Goal: Task Accomplishment & Management: Use online tool/utility

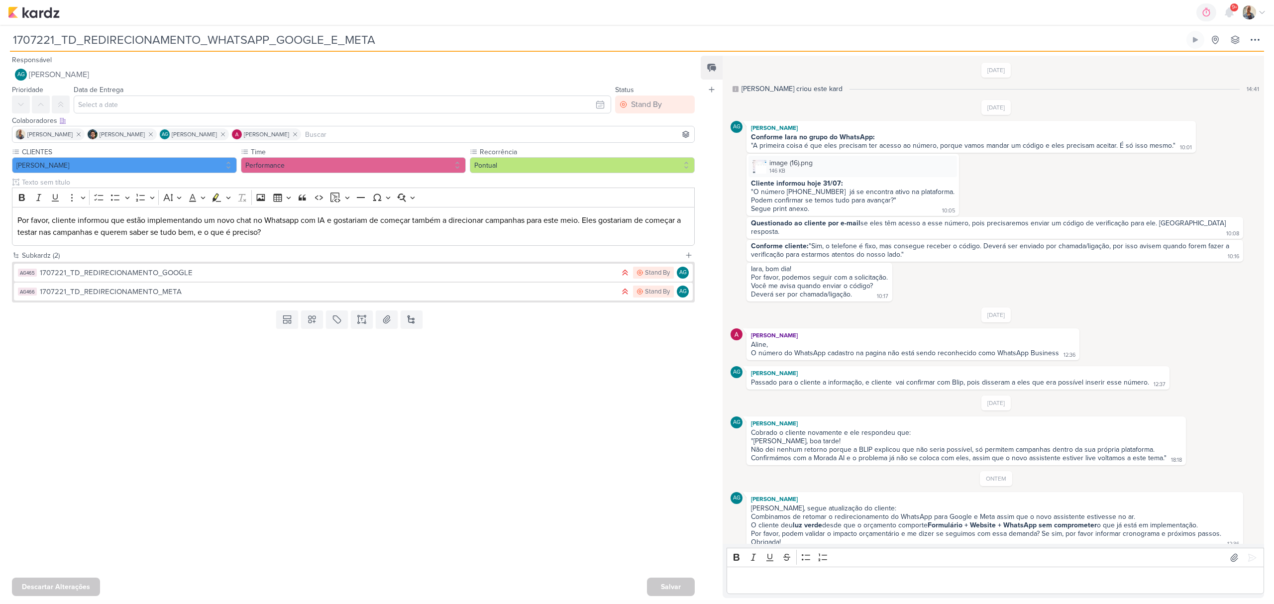
scroll to position [14, 0]
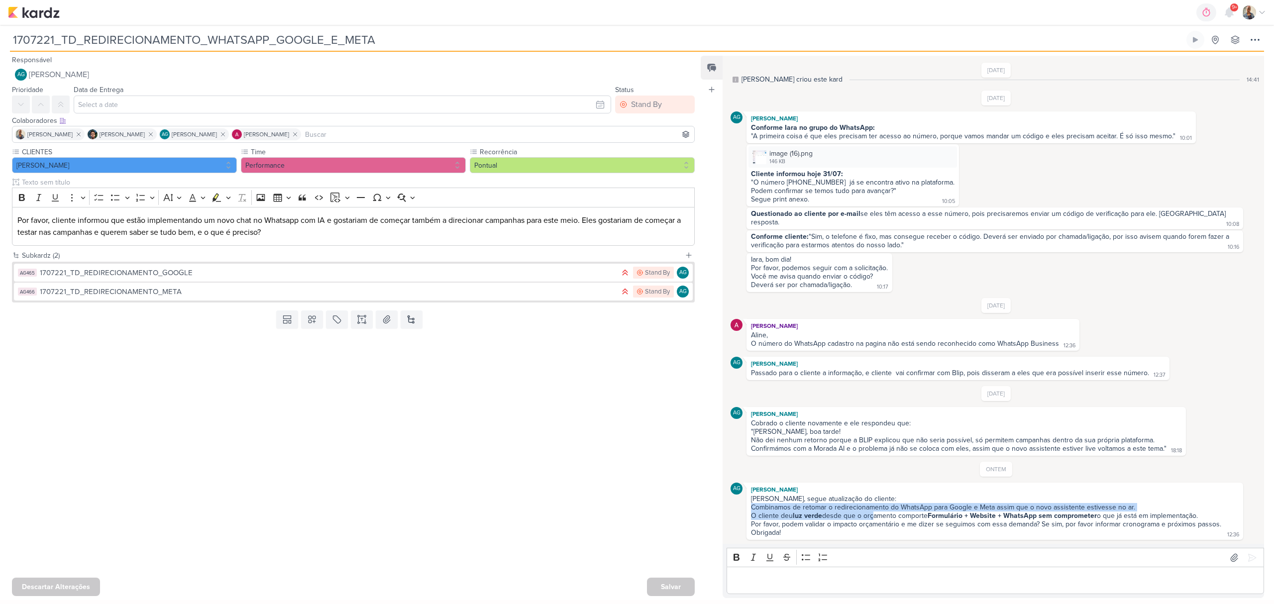
drag, startPoint x: 870, startPoint y: 518, endPoint x: 1192, endPoint y: 510, distance: 322.6
click at [1192, 510] on div "[PERSON_NAME], segue atualização do cliente: Combinamos de retomar o redirecion…" at bounding box center [994, 516] width 493 height 43
drag, startPoint x: 924, startPoint y: 518, endPoint x: 1118, endPoint y: 514, distance: 193.6
click at [1118, 514] on div "Combinamos de retomar o redirecionamento do WhatsApp para Google e Meta assim q…" at bounding box center [987, 520] width 472 height 34
click at [1024, 522] on div "Combinamos de retomar o redirecionamento do WhatsApp para Google e Meta assim q…" at bounding box center [987, 520] width 472 height 34
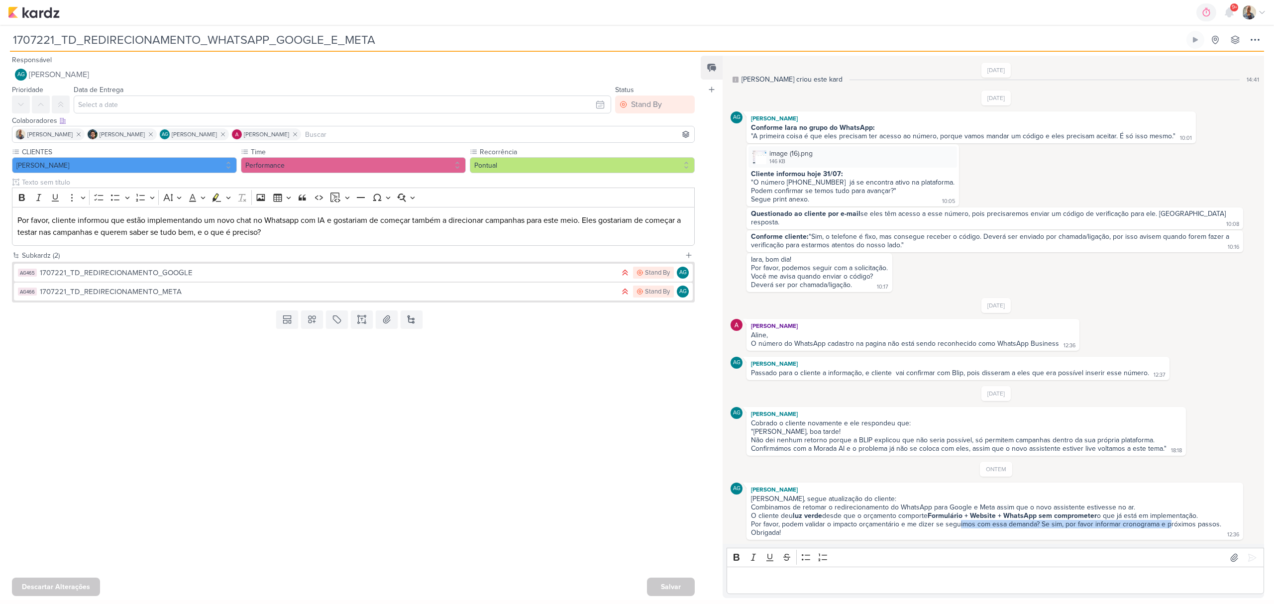
drag, startPoint x: 995, startPoint y: 520, endPoint x: 1167, endPoint y: 522, distance: 172.2
click at [1167, 522] on div "Combinamos de retomar o redirecionamento do WhatsApp para Google e Meta assim q…" at bounding box center [987, 520] width 472 height 34
click at [1221, 522] on div "Alessandra, segue atualização do cliente: Combinamos de retomar o redirecioname…" at bounding box center [994, 516] width 493 height 43
click at [1229, 558] on icon at bounding box center [1234, 558] width 10 height 10
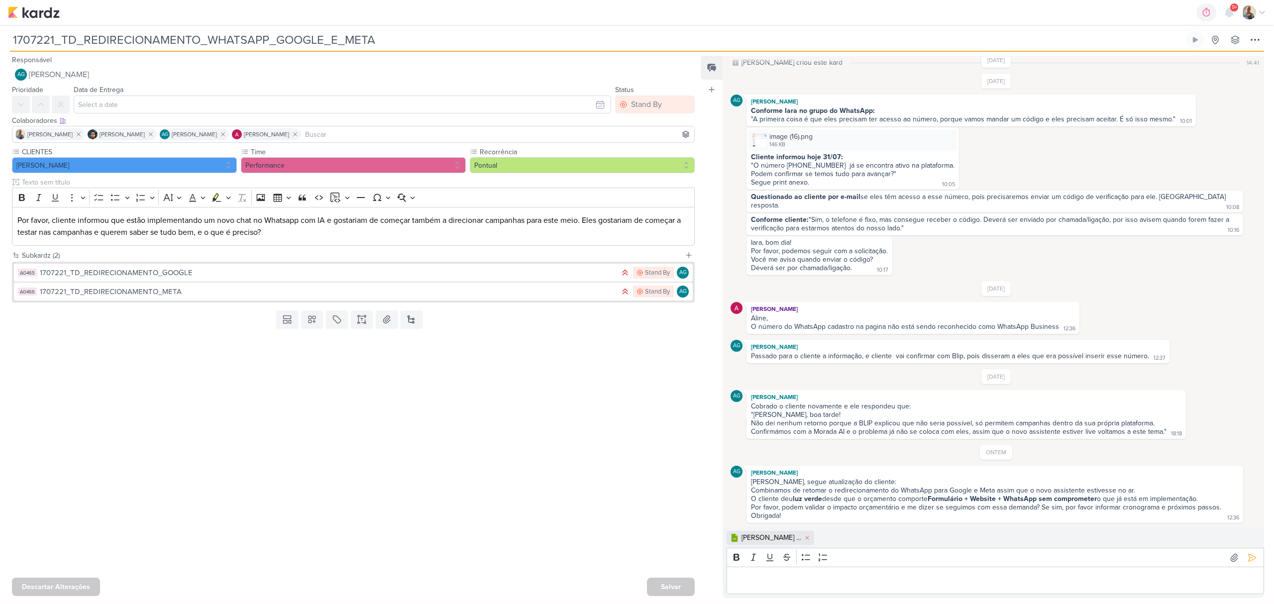
click at [809, 587] on div "Editor editing area: main" at bounding box center [995, 580] width 537 height 27
click at [1247, 562] on button at bounding box center [1252, 558] width 16 height 16
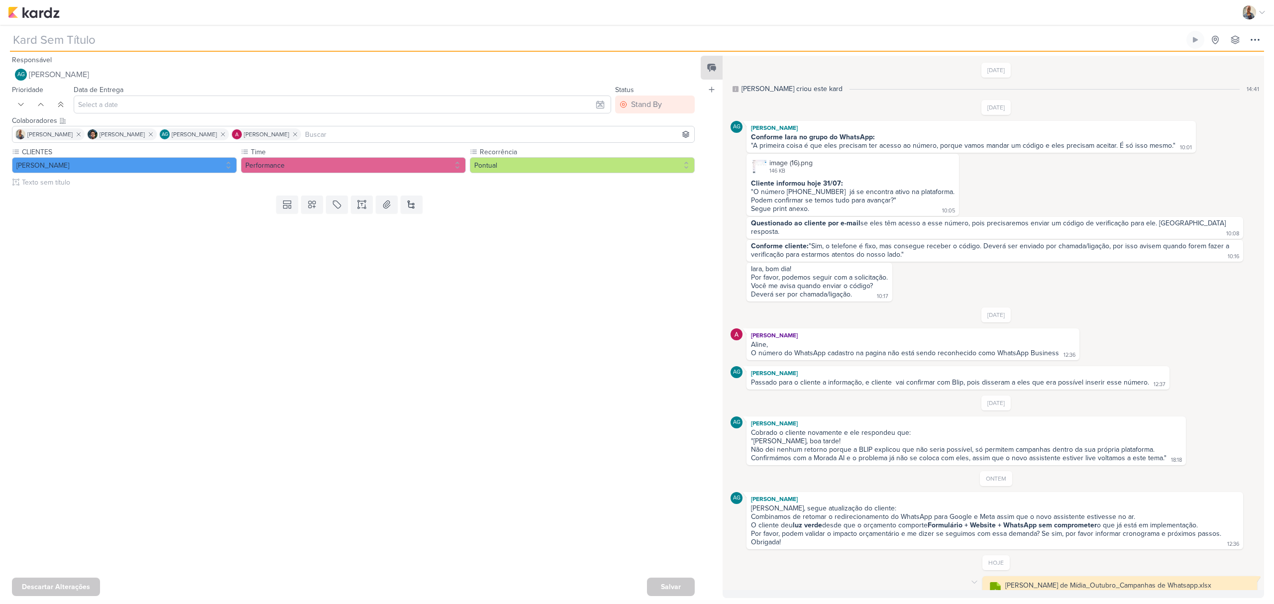
type input "1707221_TD_REDIRECIONAMENTO_WHATSAPP_GOOGLE_E_META"
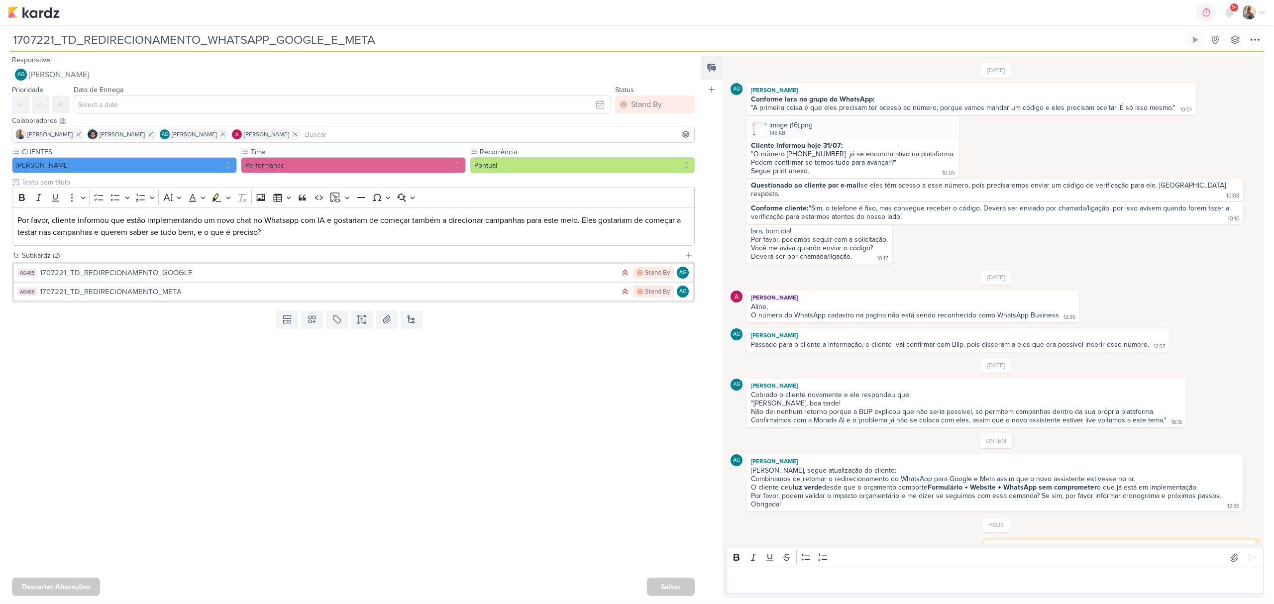
scroll to position [78, 0]
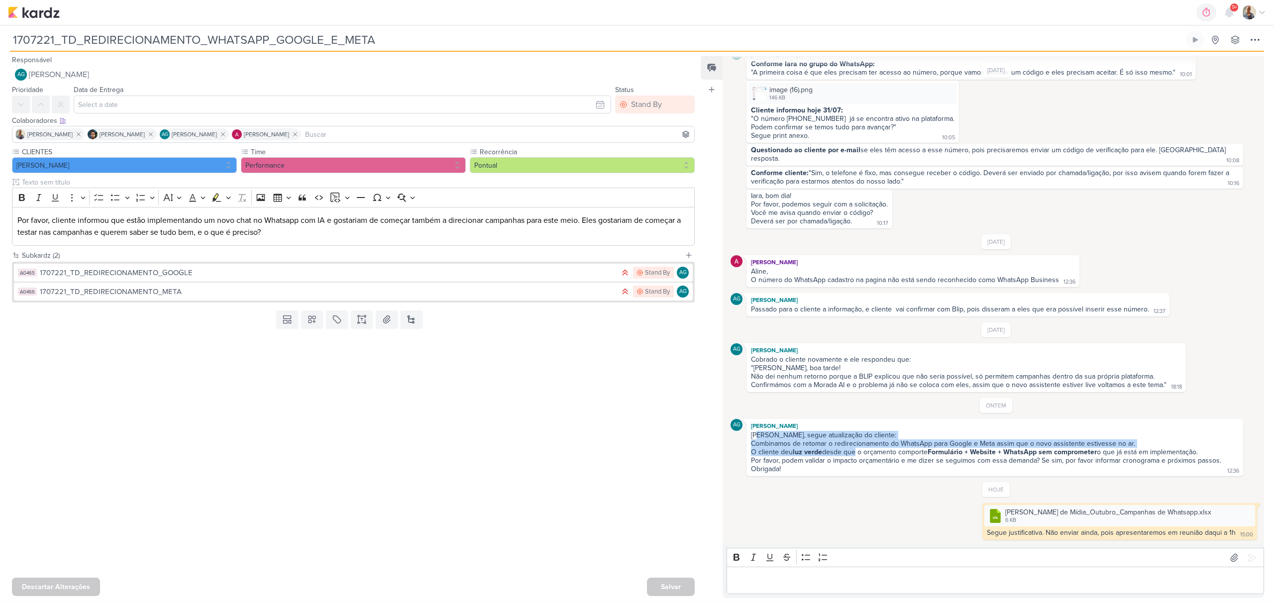
drag, startPoint x: 757, startPoint y: 436, endPoint x: 853, endPoint y: 451, distance: 96.6
click at [853, 451] on span "Alessandra, segue atualização do cliente: Combinamos de retomar o redirecioname…" at bounding box center [995, 452] width 488 height 42
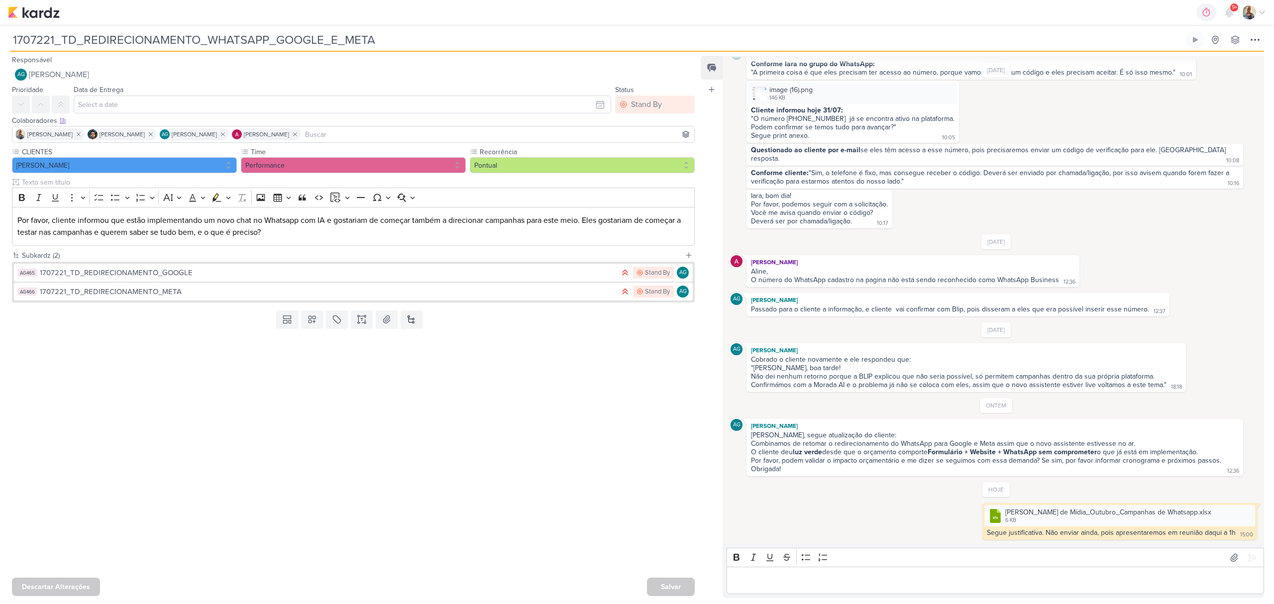
click at [827, 460] on div "Combinamos de retomar o redirecionamento do WhatsApp para Google e Meta assim q…" at bounding box center [987, 456] width 472 height 34
drag, startPoint x: 772, startPoint y: 448, endPoint x: 852, endPoint y: 449, distance: 80.1
click at [852, 449] on div "Combinamos de retomar o redirecionamento do WhatsApp para Google e Meta assim q…" at bounding box center [987, 456] width 472 height 34
drag, startPoint x: 890, startPoint y: 442, endPoint x: 1003, endPoint y: 443, distance: 113.0
click at [1003, 443] on div "Combinamos de retomar o redirecionamento do WhatsApp para Google e Meta assim q…" at bounding box center [987, 456] width 472 height 34
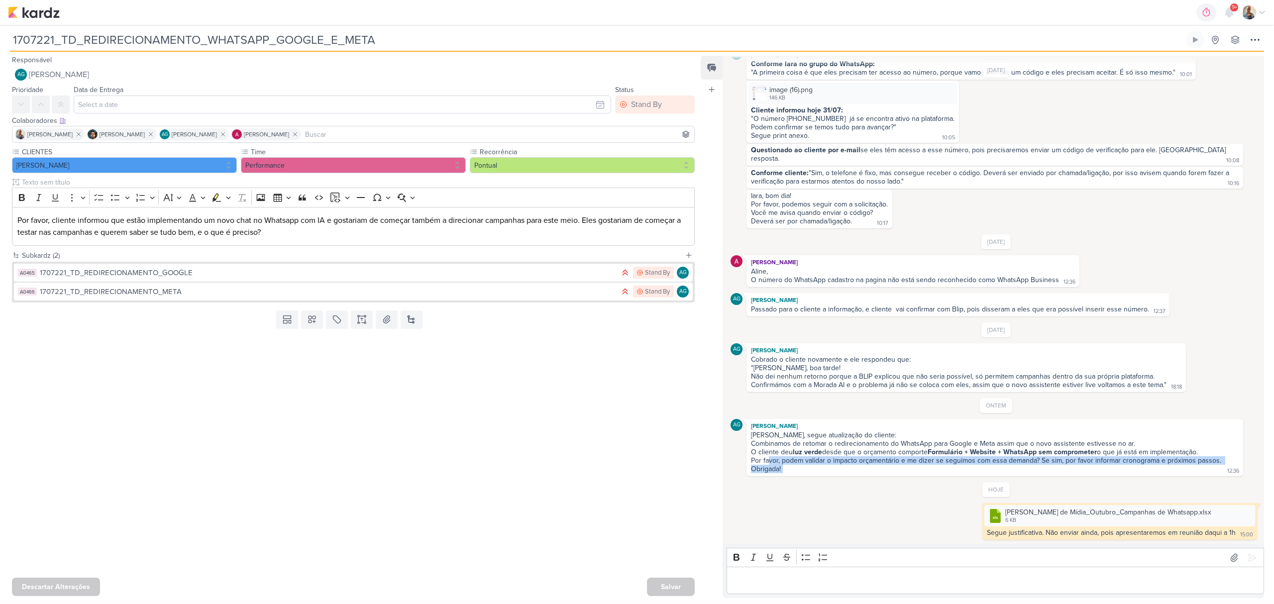
drag, startPoint x: 770, startPoint y: 460, endPoint x: 1207, endPoint y: 469, distance: 437.0
click at [1207, 469] on div "Alessandra, segue atualização do cliente: Combinamos de retomar o redirecioname…" at bounding box center [994, 452] width 493 height 43
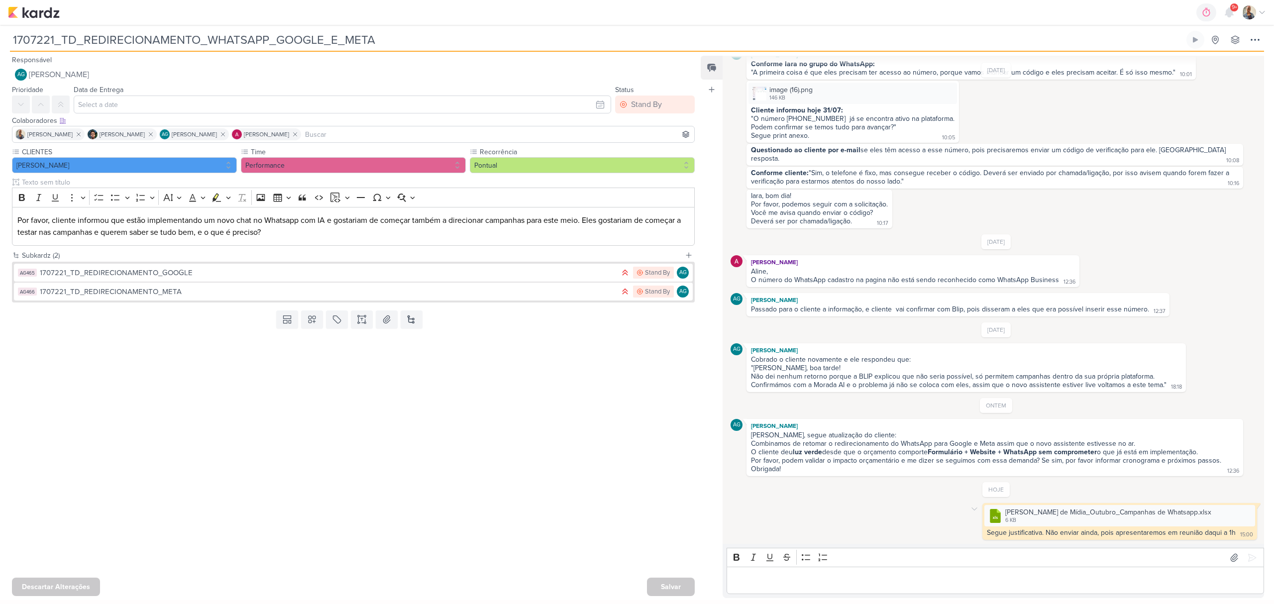
click at [872, 523] on div ".cls-7 {fill: #79ac00;} .cls-7, .cls-8, .cls-9 {fill-rule: evenodd;} .cls-8 {fi…" at bounding box center [996, 521] width 530 height 37
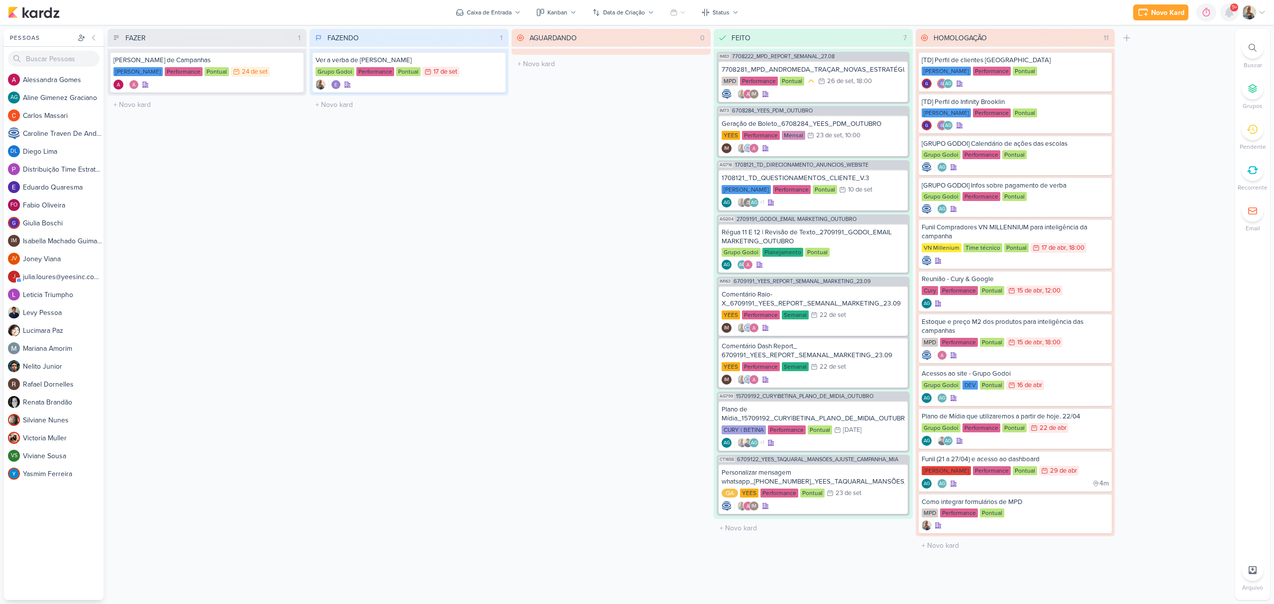
click at [1230, 14] on icon at bounding box center [1229, 12] width 8 height 9
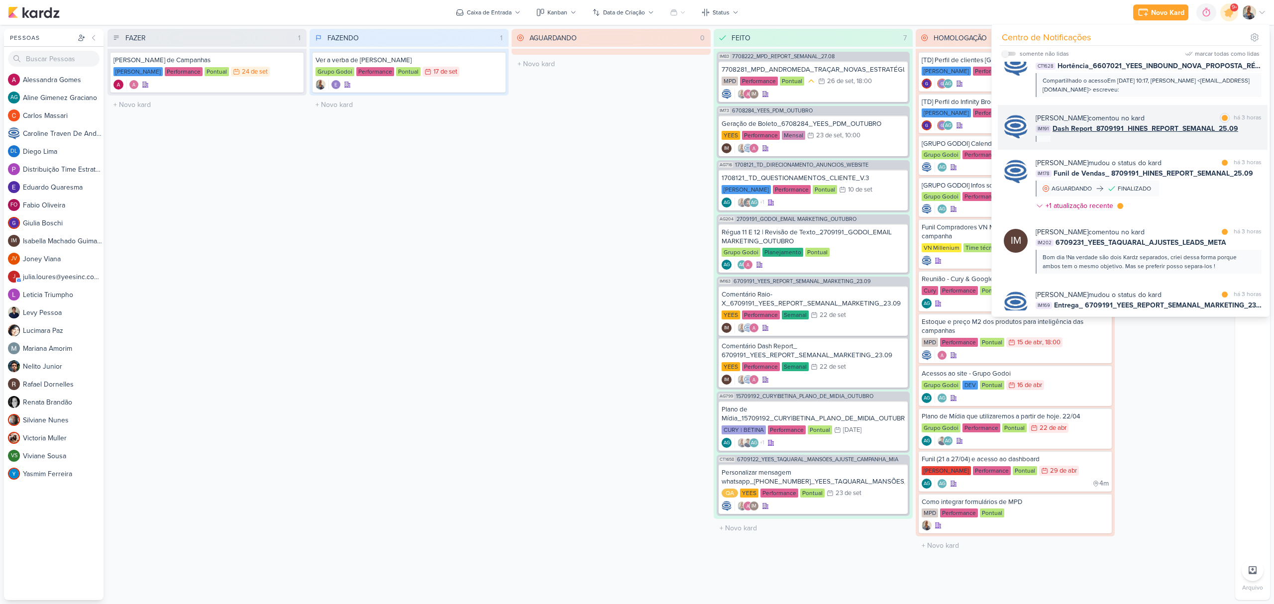
scroll to position [2239, 0]
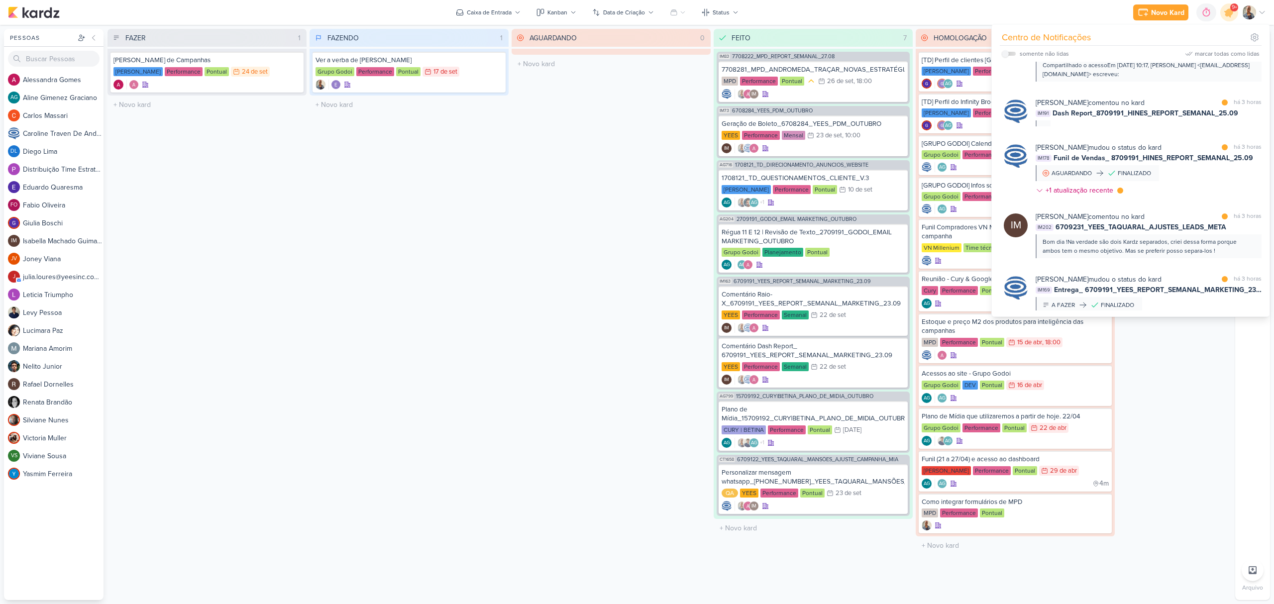
click at [1181, 381] on div "FAZER 1 Mover Para Esquerda Mover Para Direita Deletar Texeira Duarte_Análise d…" at bounding box center [669, 314] width 1124 height 571
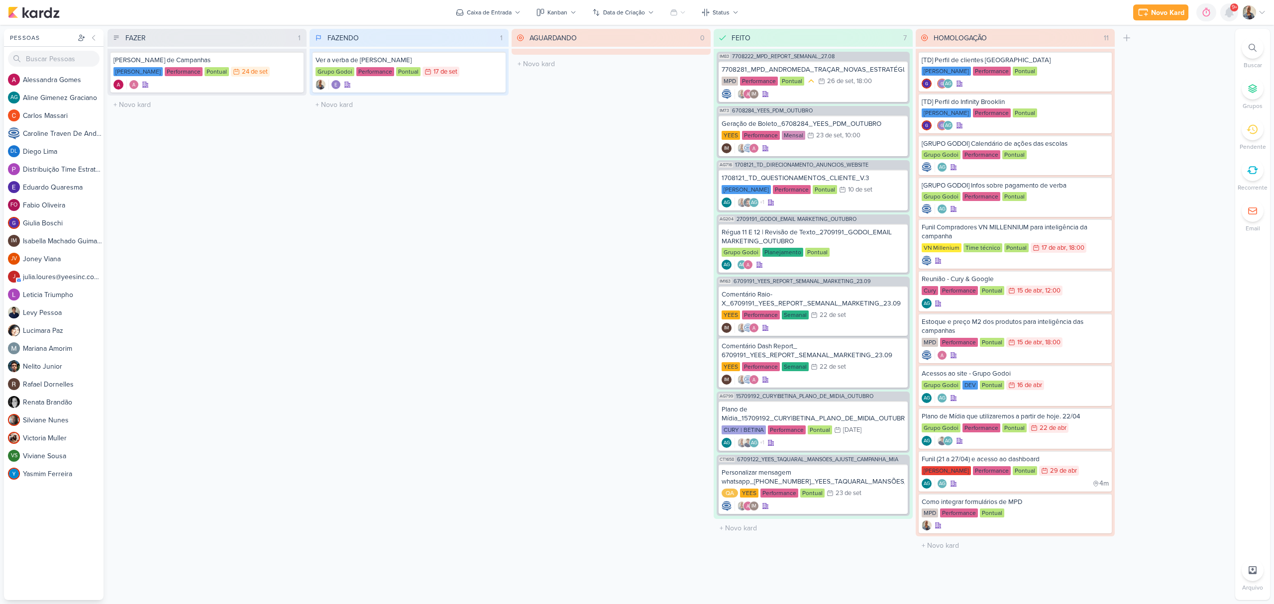
click at [1231, 18] on icon at bounding box center [1229, 12] width 12 height 12
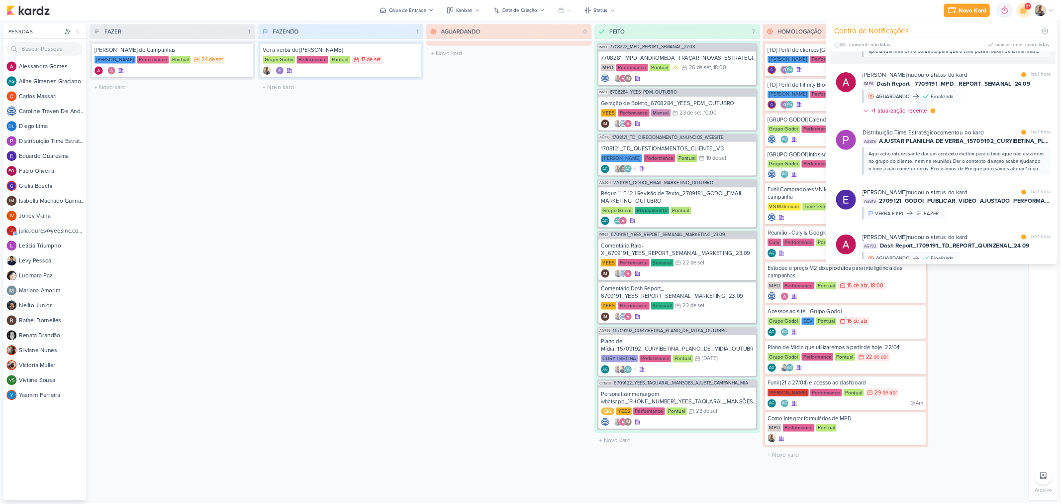
scroll to position [1098, 0]
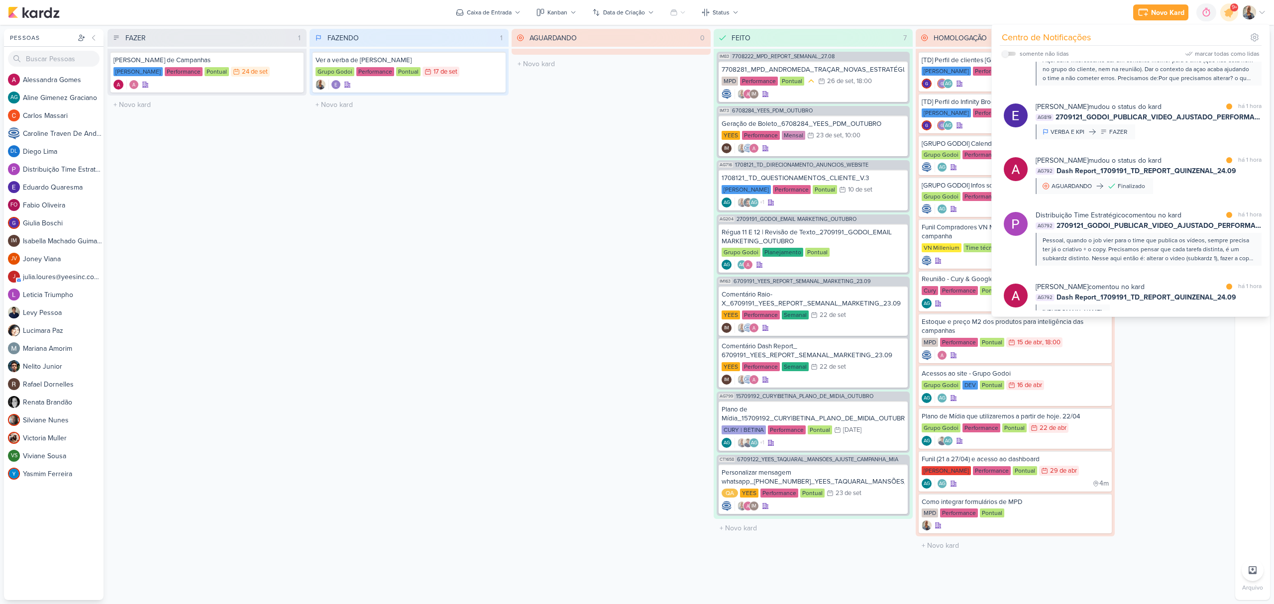
click at [548, 177] on div "AGUARDANDO 0 Mover Para Esquerda Mover Para Direita Deletar O título do kard de…" at bounding box center [611, 314] width 199 height 571
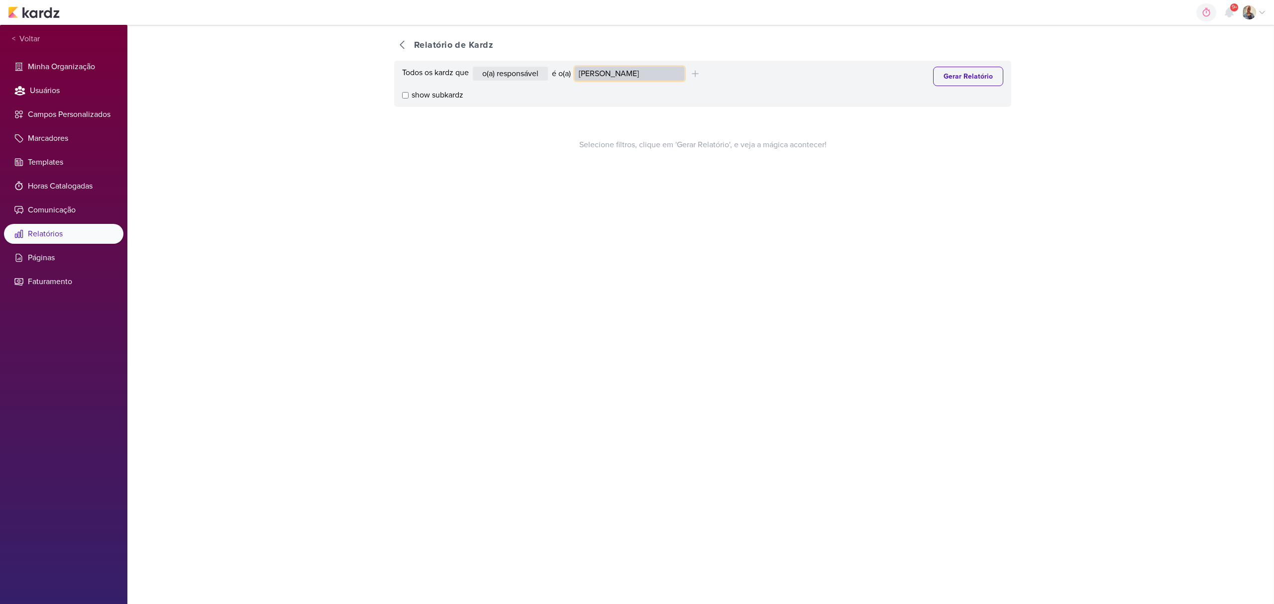
click at [609, 71] on select "Alessandra Gomes Aline Gimenez Graciano Caroline Traven De Andrade Distribuição…" at bounding box center [629, 74] width 109 height 14
click at [577, 67] on select "Alessandra Gomes Aline Gimenez Graciano Caroline Traven De Andrade Distribuição…" at bounding box center [629, 74] width 109 height 14
click at [968, 75] on button "Gerar Relatório" at bounding box center [968, 76] width 70 height 19
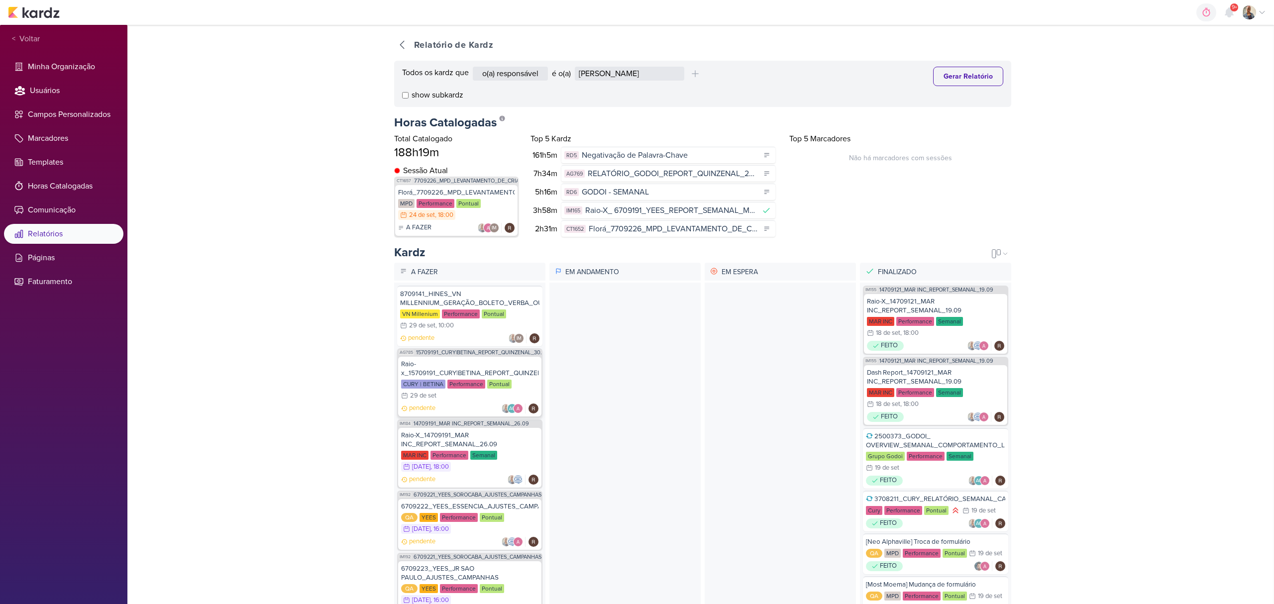
click at [450, 349] on div "AG785 15709191_CURY|BETINA_REPORT_QUINZENAL_30.09" at bounding box center [469, 352] width 143 height 7
click at [453, 351] on link "15709191_CURY|BETINA_REPORT_QUINZENAL_30.09" at bounding box center [482, 352] width 133 height 5
click at [448, 370] on div "Raio-x_15709191_CURY|BETINA_REPORT_QUINZENAL_30.09" at bounding box center [469, 369] width 137 height 18
click at [450, 399] on div "CURY | BETINA Performance Pontual 29/9 29 de set" at bounding box center [469, 391] width 137 height 22
click at [614, 72] on select "Alessandra Gomes Aline Gimenez Graciano Caroline Traven De Andrade Distribuição…" at bounding box center [629, 74] width 109 height 14
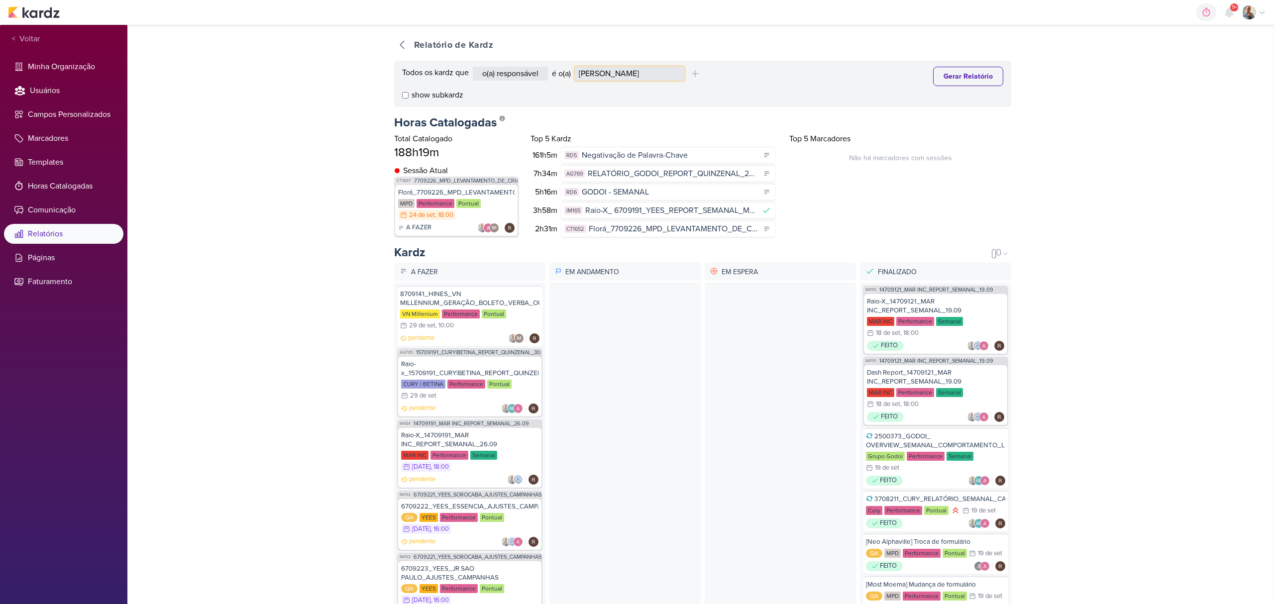
select select "4230"
click at [577, 67] on select "Alessandra Gomes Aline Gimenez Graciano Caroline Traven De Andrade Distribuição…" at bounding box center [629, 74] width 109 height 14
click at [949, 72] on button "Gerar Relatório" at bounding box center [968, 76] width 70 height 19
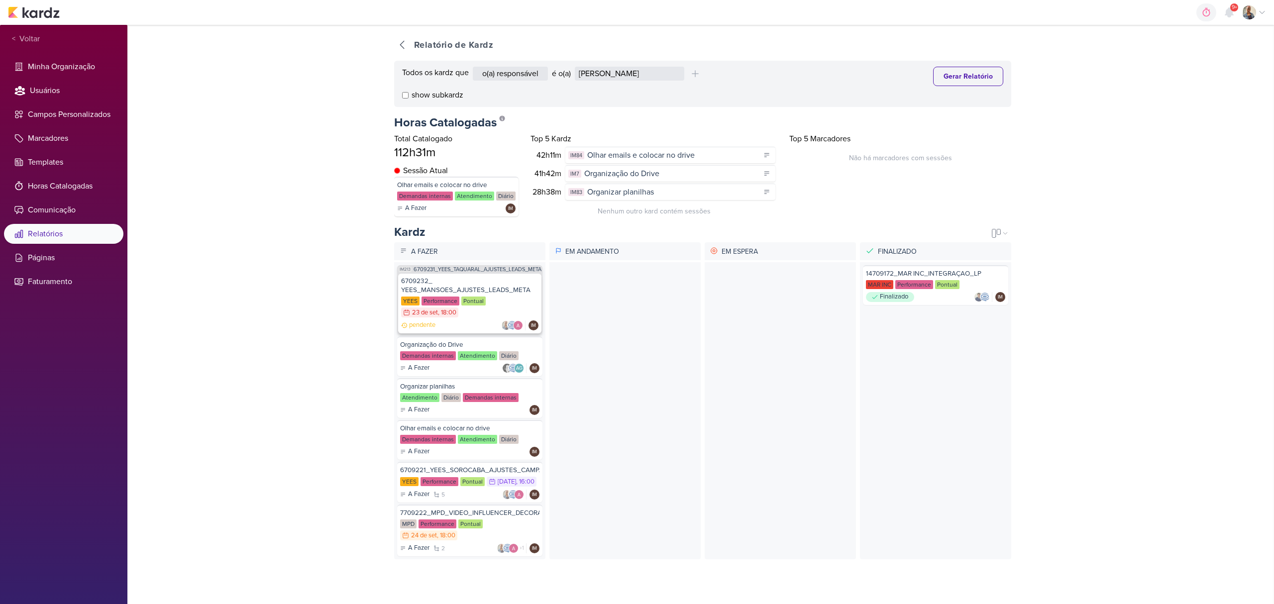
click at [482, 284] on div "6709232_ YEES_MANSOES_AJUSTES_LEADS_META" at bounding box center [469, 286] width 137 height 18
click at [488, 270] on link "6709231_YEES_TAQUARAL_AJUSTES_LEADS_META" at bounding box center [478, 269] width 128 height 5
click at [481, 281] on div "6709232_ YEES_MANSOES_AJUSTES_LEADS_META" at bounding box center [469, 286] width 137 height 18
click at [496, 291] on div "6709232_ YEES_MANSOES_AJUSTES_LEADS_META" at bounding box center [469, 286] width 137 height 18
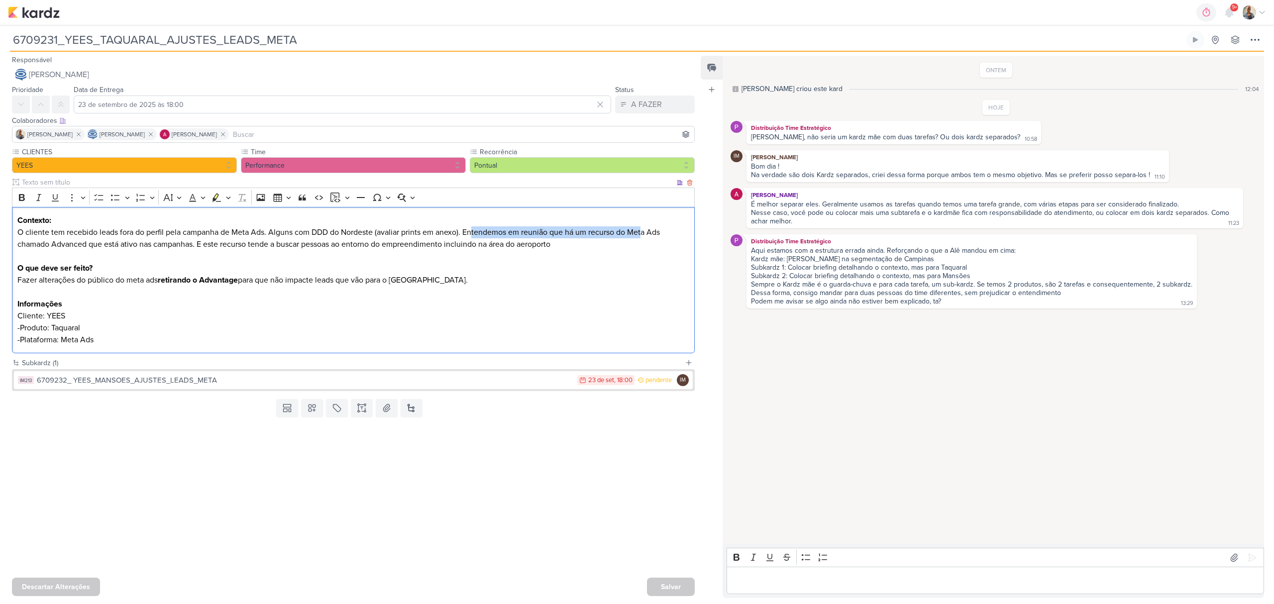
drag, startPoint x: 475, startPoint y: 231, endPoint x: 645, endPoint y: 234, distance: 170.7
click at [645, 234] on p "Contexto: O cliente tem recebido leads fora do perfil pela campanha de Meta Ads…" at bounding box center [353, 244] width 672 height 60
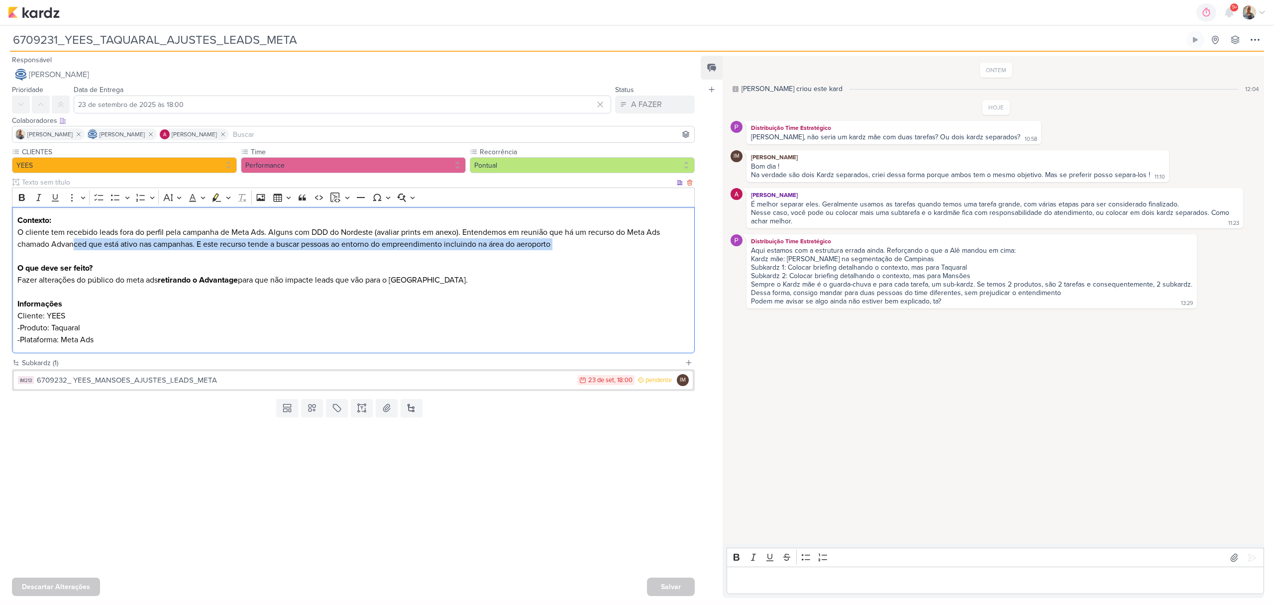
drag, startPoint x: 74, startPoint y: 243, endPoint x: 213, endPoint y: 249, distance: 140.0
click at [211, 254] on p "Contexto: O cliente tem recebido leads fora do perfil pela campanha de Meta Ads…" at bounding box center [353, 244] width 672 height 60
click at [211, 245] on p "Contexto: O cliente tem recebido leads fora do perfil pela campanha de Meta Ads…" at bounding box center [353, 244] width 672 height 60
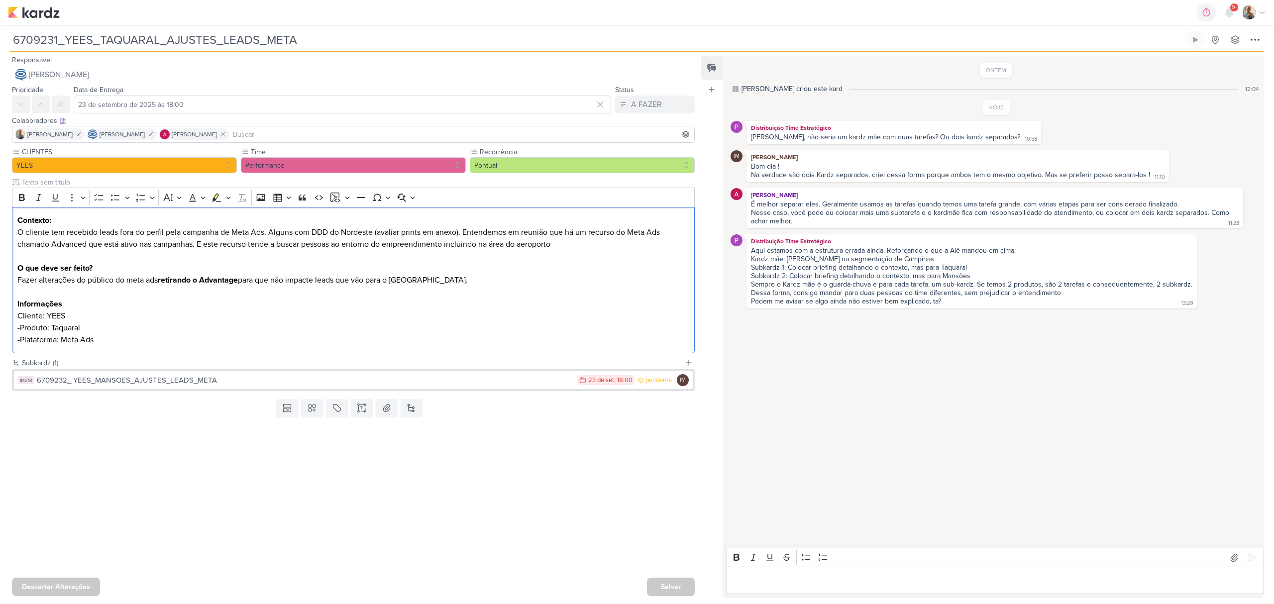
click at [705, 438] on div "Feed Atrelar email Solte o email para atrelar ao kard" at bounding box center [712, 327] width 22 height 542
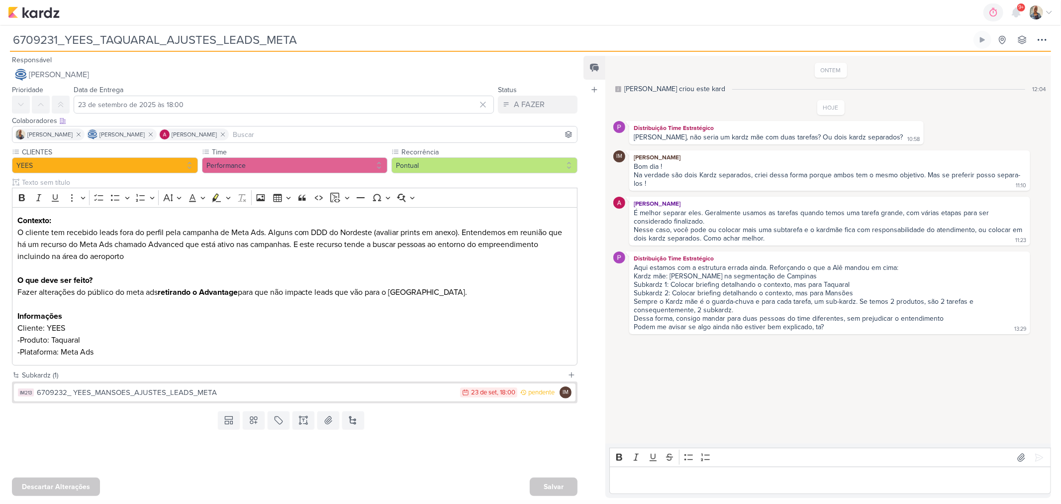
drag, startPoint x: 105, startPoint y: 41, endPoint x: 150, endPoint y: 40, distance: 45.8
click at [150, 40] on input "6709231_YEES_TAQUARAL_AJUSTES_LEADS_META" at bounding box center [491, 40] width 962 height 18
drag, startPoint x: 142, startPoint y: 259, endPoint x: 38, endPoint y: 251, distance: 104.3
click at [38, 251] on p "Contexto: O cliente tem recebido leads fora do perfil pela campanha de Meta Ads…" at bounding box center [294, 250] width 555 height 72
drag, startPoint x: 486, startPoint y: 296, endPoint x: 118, endPoint y: 253, distance: 370.2
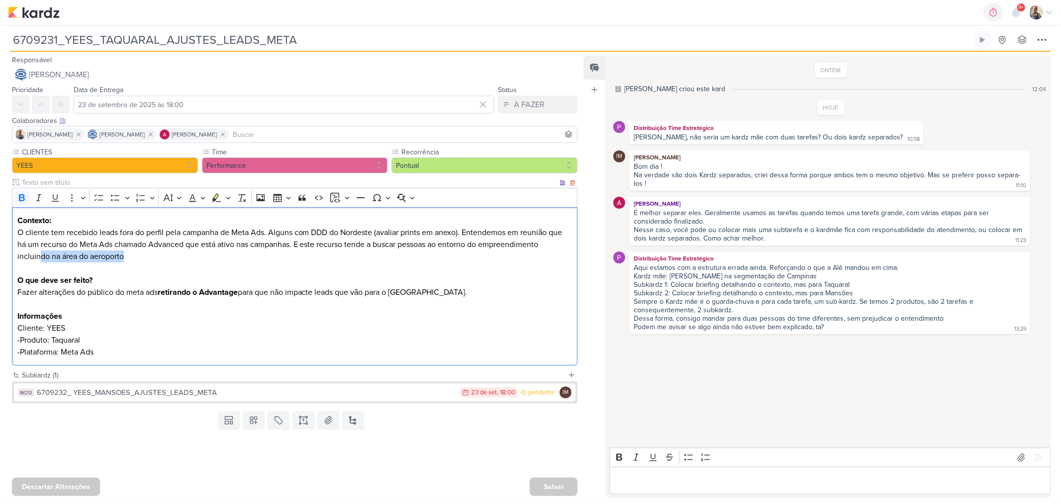
click at [118, 253] on div "Contexto: O cliente tem recebido leads fora do perfil pela campanha de Meta Ads…" at bounding box center [295, 286] width 566 height 159
click at [103, 417] on div "Templates Campos Personalizados Marcadores Caixa De Texto Anexo Novo Subkard" at bounding box center [291, 420] width 582 height 26
drag, startPoint x: 1031, startPoint y: 85, endPoint x: 1044, endPoint y: 88, distance: 12.7
click at [1044, 88] on div "Isabella criou este kard 12:04" at bounding box center [831, 89] width 435 height 10
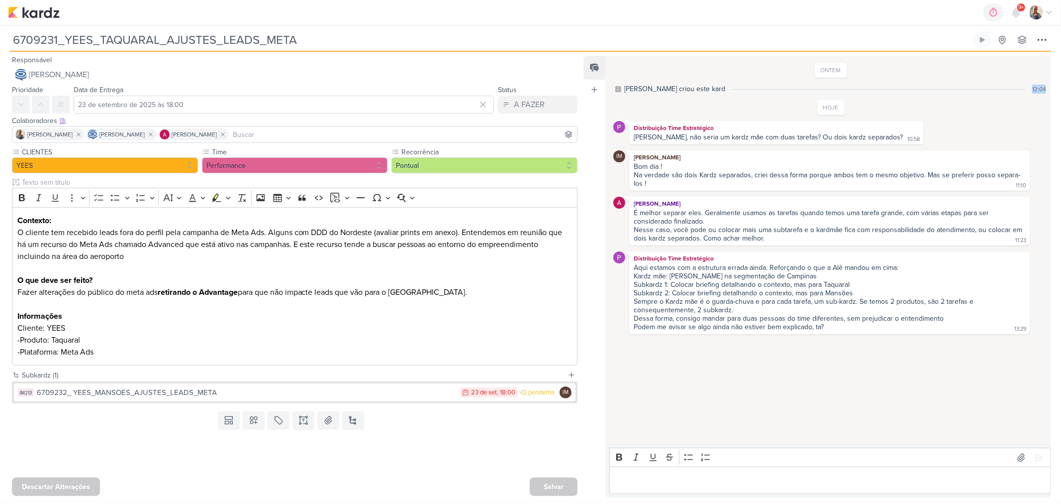
drag, startPoint x: 1043, startPoint y: 88, endPoint x: 1027, endPoint y: 88, distance: 16.4
click at [1027, 88] on div "Isabella criou este kard 12:04" at bounding box center [831, 89] width 435 height 10
drag, startPoint x: 657, startPoint y: 138, endPoint x: 863, endPoint y: 140, distance: 206.5
click at [863, 140] on div "Bella, não seria um kardz mãe com duas tarefas? Ou dois kardz separados? 10:58" at bounding box center [776, 137] width 291 height 9
drag, startPoint x: 646, startPoint y: 176, endPoint x: 919, endPoint y: 178, distance: 272.7
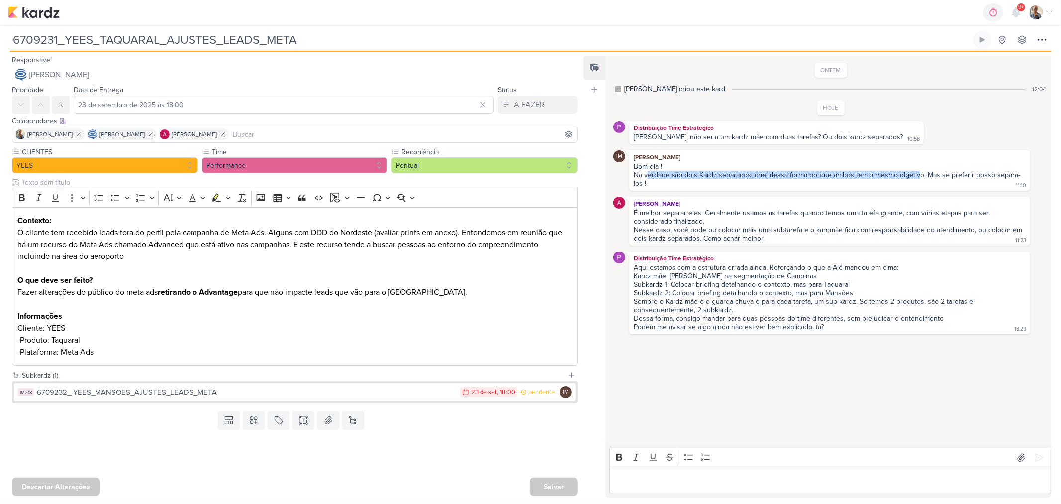
click at [919, 178] on div "Na verdade são dois Kardz separados, criei dessa forma porque ambos tem o mesmo…" at bounding box center [827, 179] width 387 height 17
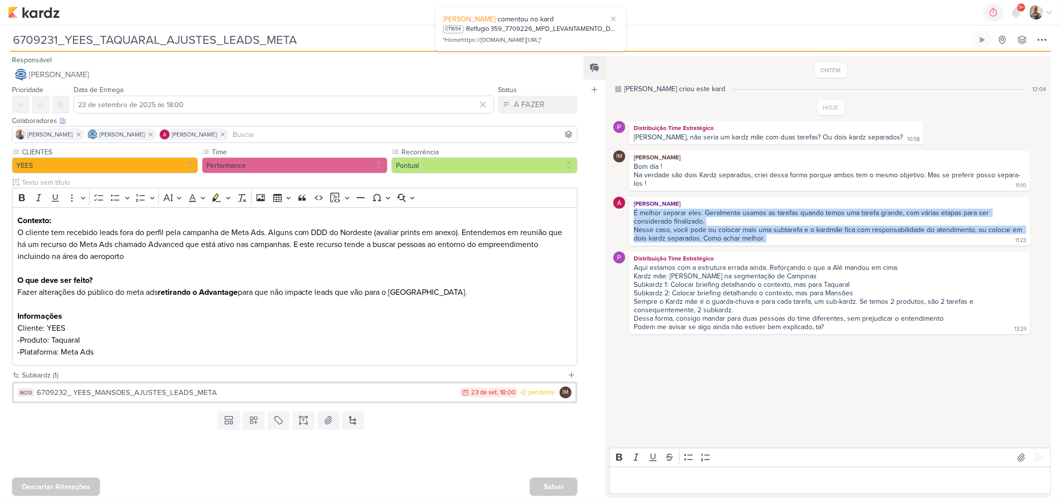
drag, startPoint x: 770, startPoint y: 239, endPoint x: 633, endPoint y: 212, distance: 139.0
click at [633, 212] on div "É melhor separar eles. Geralmente usamos as tarefas quando temos uma tarefa gra…" at bounding box center [829, 226] width 397 height 35
click at [628, 221] on div "Alessandra Gomes É melhor separar eles. Geralmente usamos as tarefas quando tem…" at bounding box center [831, 221] width 435 height 49
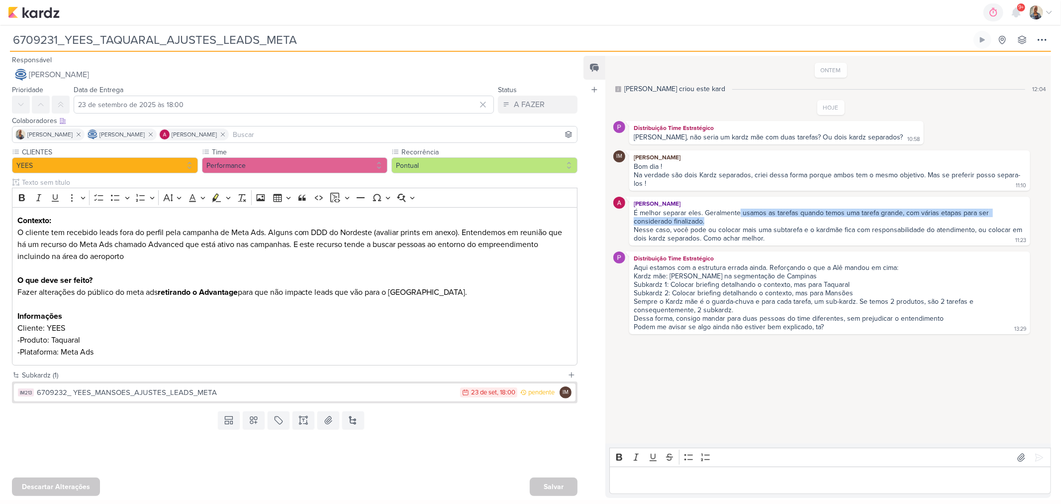
drag, startPoint x: 738, startPoint y: 215, endPoint x: 888, endPoint y: 224, distance: 150.0
click at [888, 224] on div "É melhor separar eles. Geralmente usamos as tarefas quando temos uma tarefa gra…" at bounding box center [830, 217] width 392 height 17
drag, startPoint x: 670, startPoint y: 278, endPoint x: 790, endPoint y: 280, distance: 120.0
click at [790, 280] on div "Kardz mãe: Ajustes na segmentação de Campinas" at bounding box center [830, 276] width 392 height 8
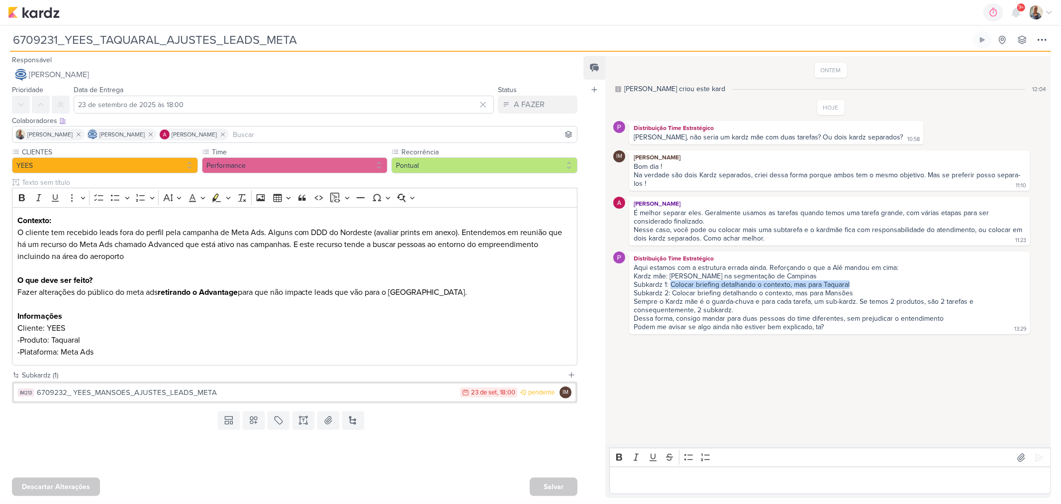
drag, startPoint x: 670, startPoint y: 288, endPoint x: 857, endPoint y: 288, distance: 187.1
click at [857, 288] on div "Subkardz 1: Colocar briefing detalhando o contexto, mas para Taquaral" at bounding box center [830, 284] width 392 height 8
drag, startPoint x: 864, startPoint y: 299, endPoint x: 825, endPoint y: 294, distance: 40.1
click at [825, 294] on div "Subkardz 2: Colocar briefing detalhando o contexto, mas para Mansões" at bounding box center [830, 293] width 392 height 8
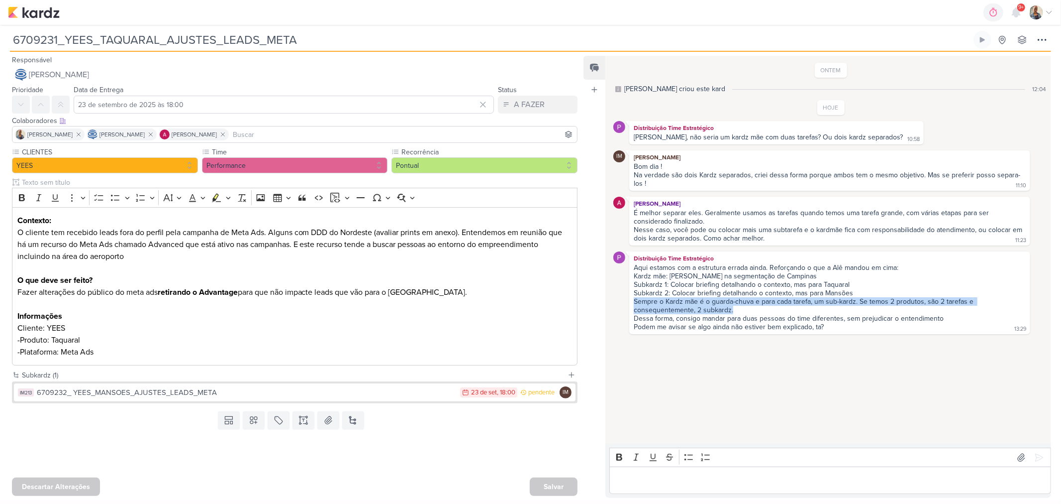
drag, startPoint x: 635, startPoint y: 307, endPoint x: 787, endPoint y: 312, distance: 152.4
click at [787, 312] on div "Sempre o Kardz mãe é o guarda-chuva e para cada tarefa, um sub-kardz. Se temos …" at bounding box center [830, 305] width 392 height 17
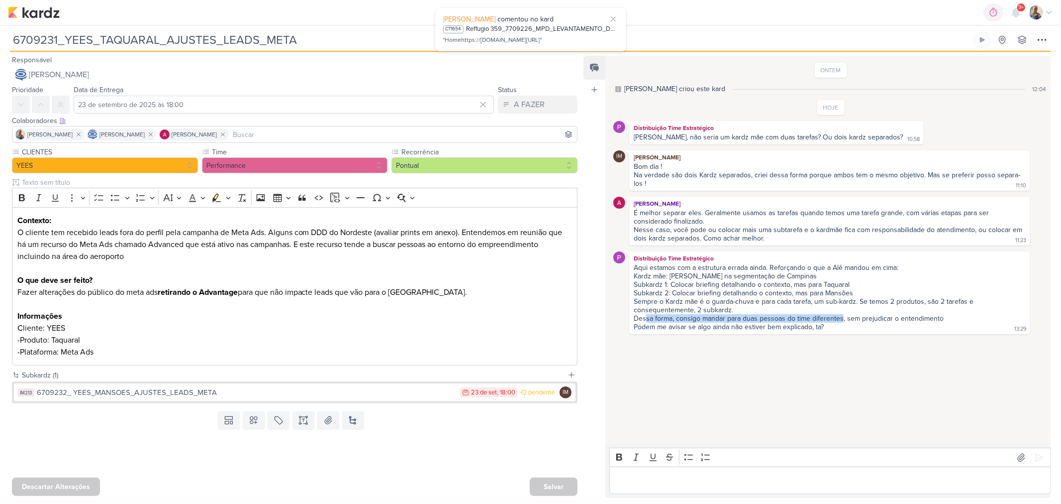
drag, startPoint x: 645, startPoint y: 322, endPoint x: 841, endPoint y: 326, distance: 196.1
click at [841, 322] on div "Dessa forma, consigo mandar para duas pessoas do time diferentes, sem prejudica…" at bounding box center [830, 318] width 392 height 8
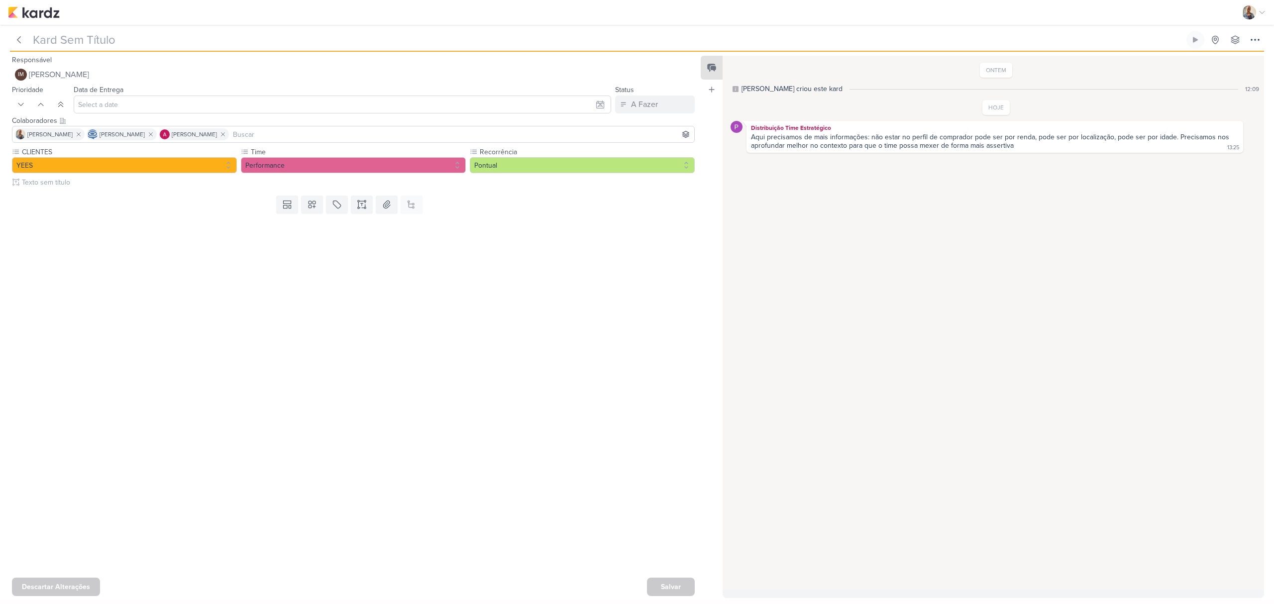
type input "6709232_ YEES_MANSOES_AJUSTES_LEADS_META"
type input "23 de setembro de 2025 às 18:00"
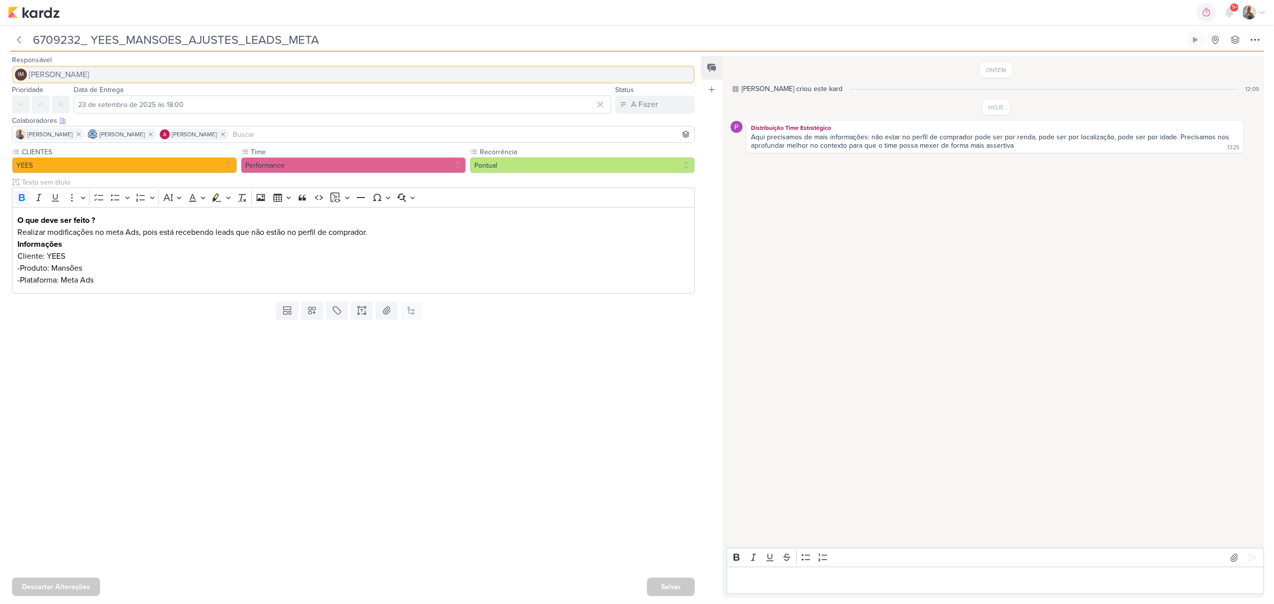
click at [89, 73] on span "Isabella Machado Guimarães" at bounding box center [59, 75] width 60 height 12
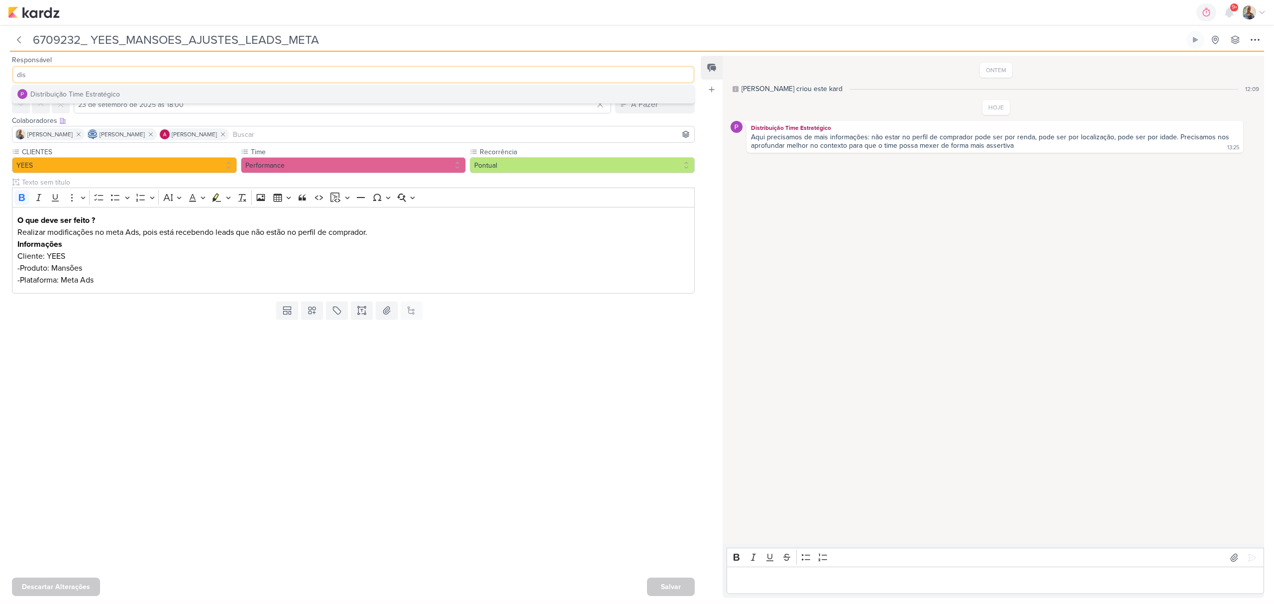
type input "dis"
click at [73, 95] on div "Distribuição Time Estratégico" at bounding box center [75, 94] width 90 height 10
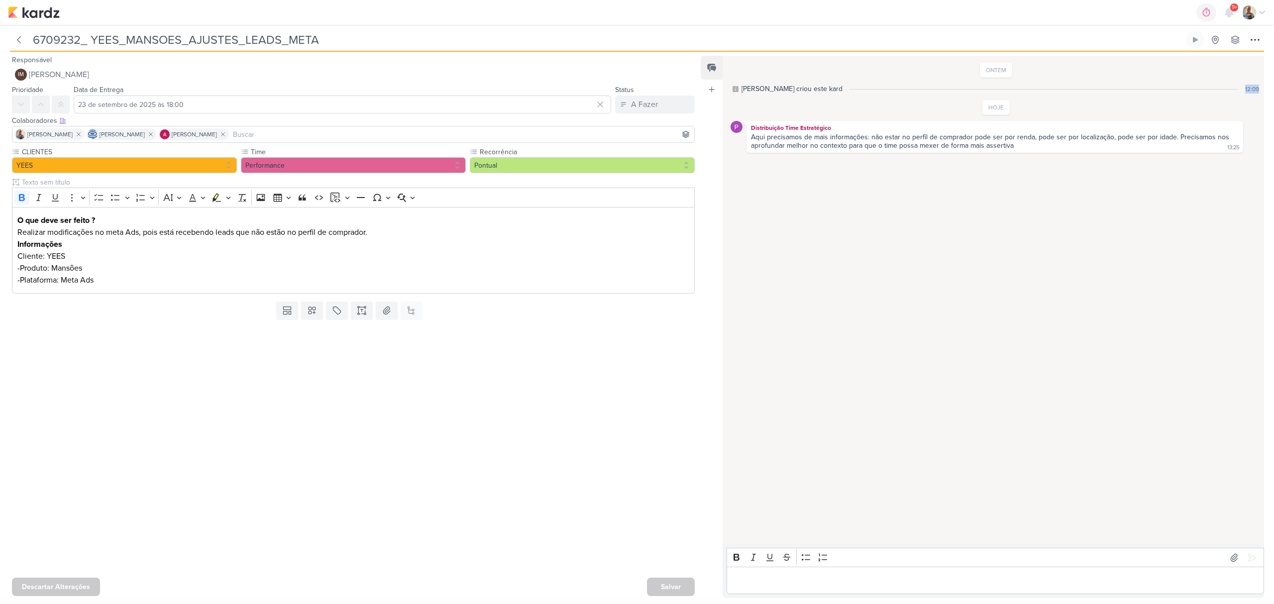
drag, startPoint x: 1257, startPoint y: 84, endPoint x: 1187, endPoint y: 79, distance: 70.4
click at [1187, 79] on div "ONTEM [PERSON_NAME] criou este kard 12:09 HOJE 13:25" at bounding box center [993, 300] width 540 height 487
click at [1237, 92] on div "[PERSON_NAME] criou este kard 12:09" at bounding box center [996, 89] width 526 height 10
drag, startPoint x: 1238, startPoint y: 87, endPoint x: 1255, endPoint y: 85, distance: 16.5
click at [1255, 85] on div "Isabella criou este kard 12:09" at bounding box center [996, 89] width 526 height 10
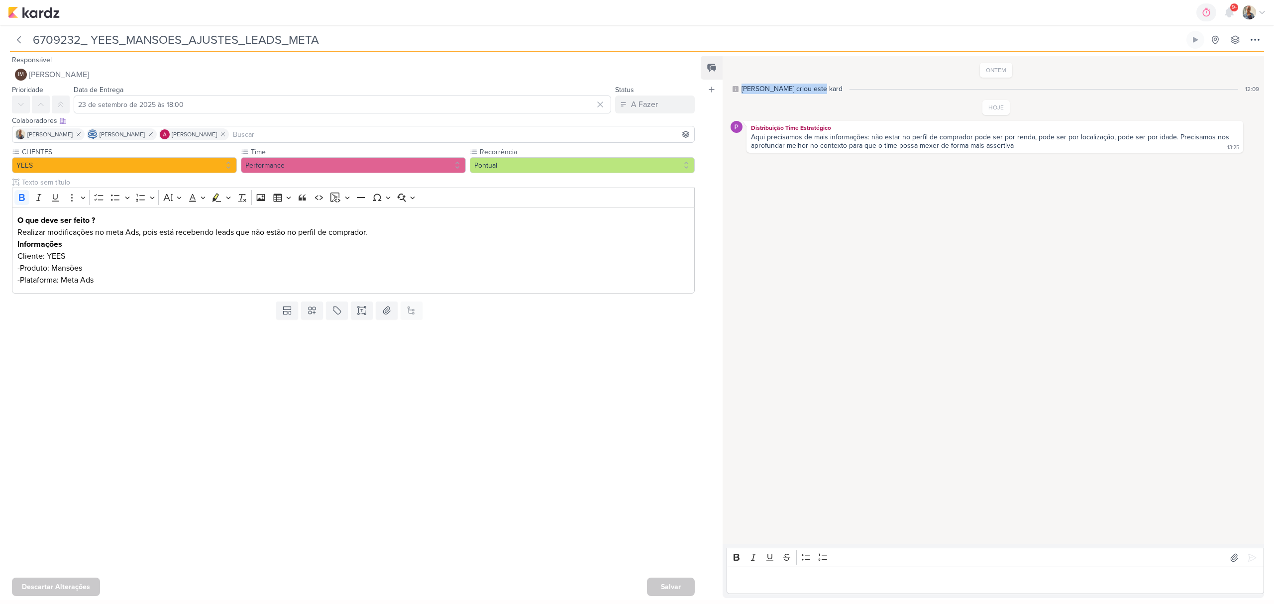
drag, startPoint x: 737, startPoint y: 87, endPoint x: 819, endPoint y: 85, distance: 81.6
click at [819, 85] on div "Isabella criou este kard 12:09" at bounding box center [996, 89] width 526 height 10
drag, startPoint x: 742, startPoint y: 102, endPoint x: 817, endPoint y: 104, distance: 74.7
click at [817, 104] on div "HOJE Distribuição Time Estratégico Aqui precisamos de mais informações: não est…" at bounding box center [996, 126] width 530 height 53
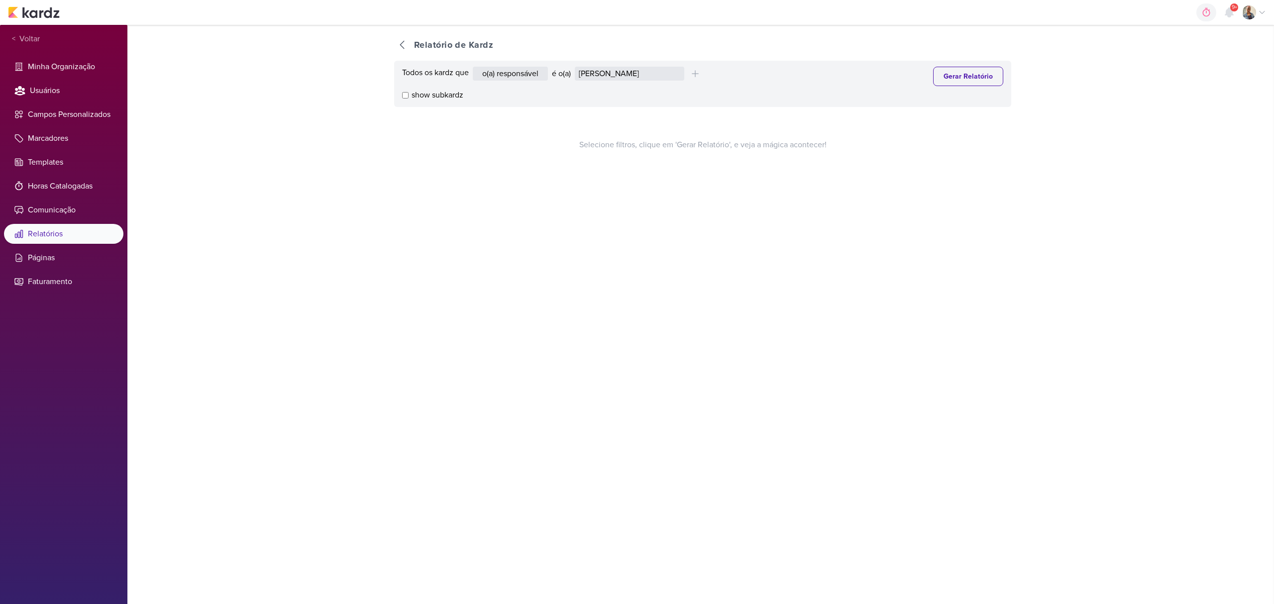
click at [624, 82] on div "Todos os kardz que o(a) responsável contém o marcador contém o campo é o(a) [PE…" at bounding box center [702, 76] width 601 height 19
click at [620, 74] on select "[PERSON_NAME] [PERSON_NAME] Distribuição Time Estratégico [PERSON_NAME] [PERSON…" at bounding box center [629, 74] width 109 height 14
select select "4230"
click at [577, 67] on select "[PERSON_NAME] [PERSON_NAME] Distribuição Time Estratégico [PERSON_NAME] [PERSON…" at bounding box center [629, 74] width 109 height 14
click at [941, 74] on button "Gerar Relatório" at bounding box center [968, 76] width 70 height 19
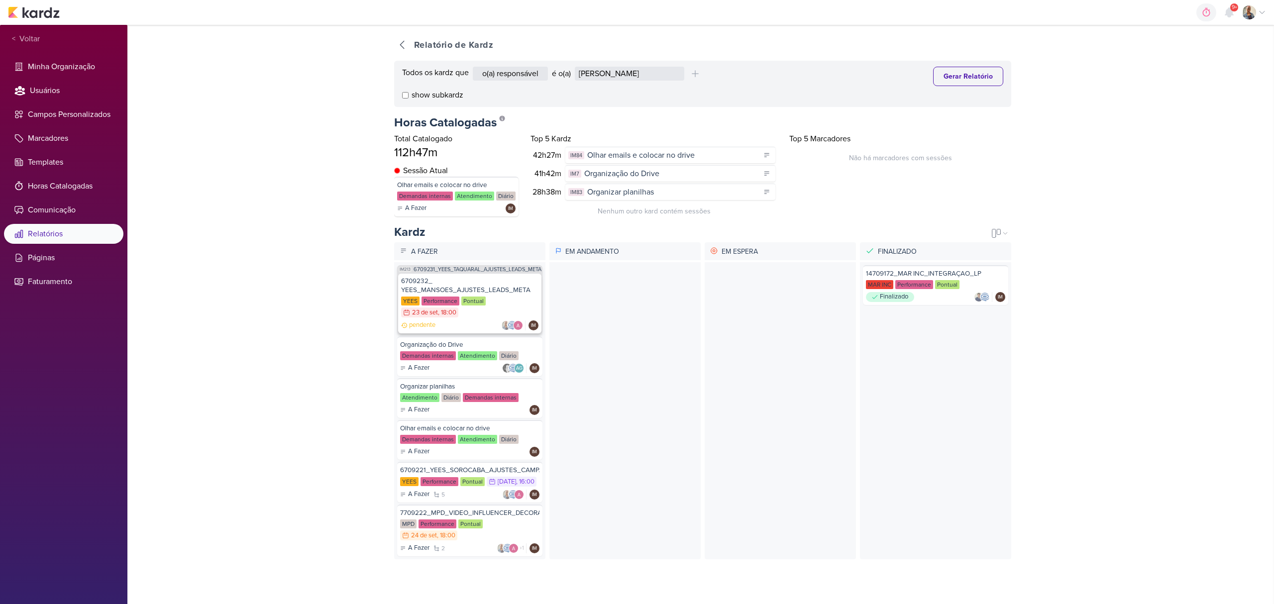
click at [474, 302] on div "Pontual" at bounding box center [473, 301] width 24 height 9
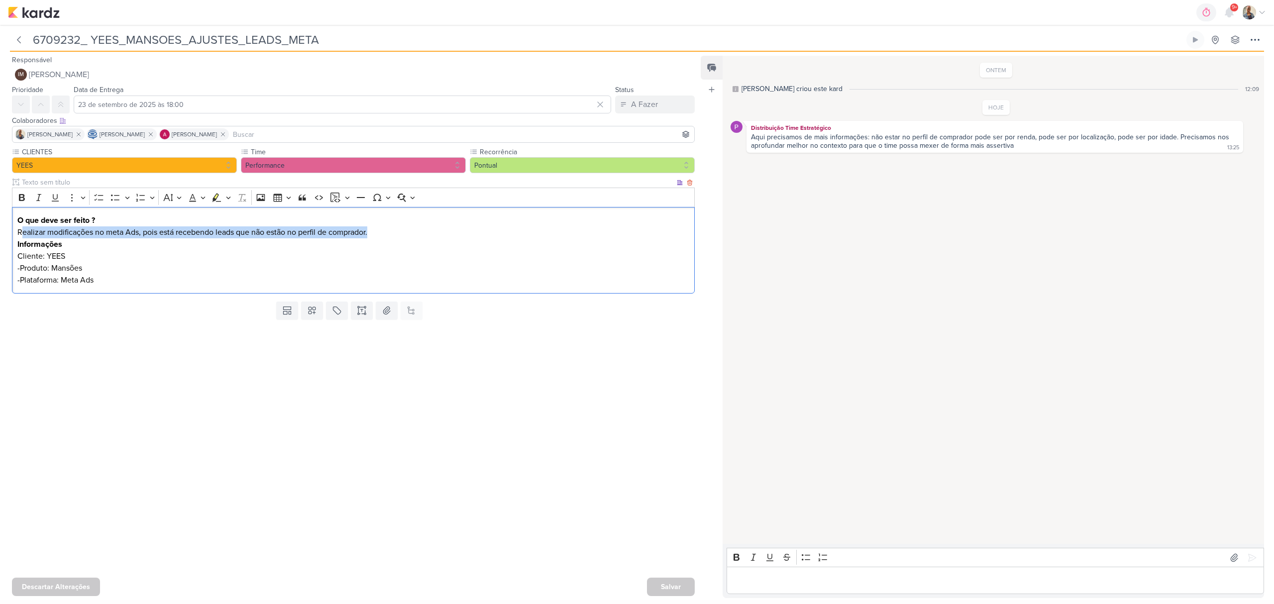
drag, startPoint x: 23, startPoint y: 233, endPoint x: 387, endPoint y: 226, distance: 363.8
click at [387, 226] on p "Realizar modificações no meta Ads, pois está recebendo leads que não estão no p…" at bounding box center [353, 232] width 672 height 12
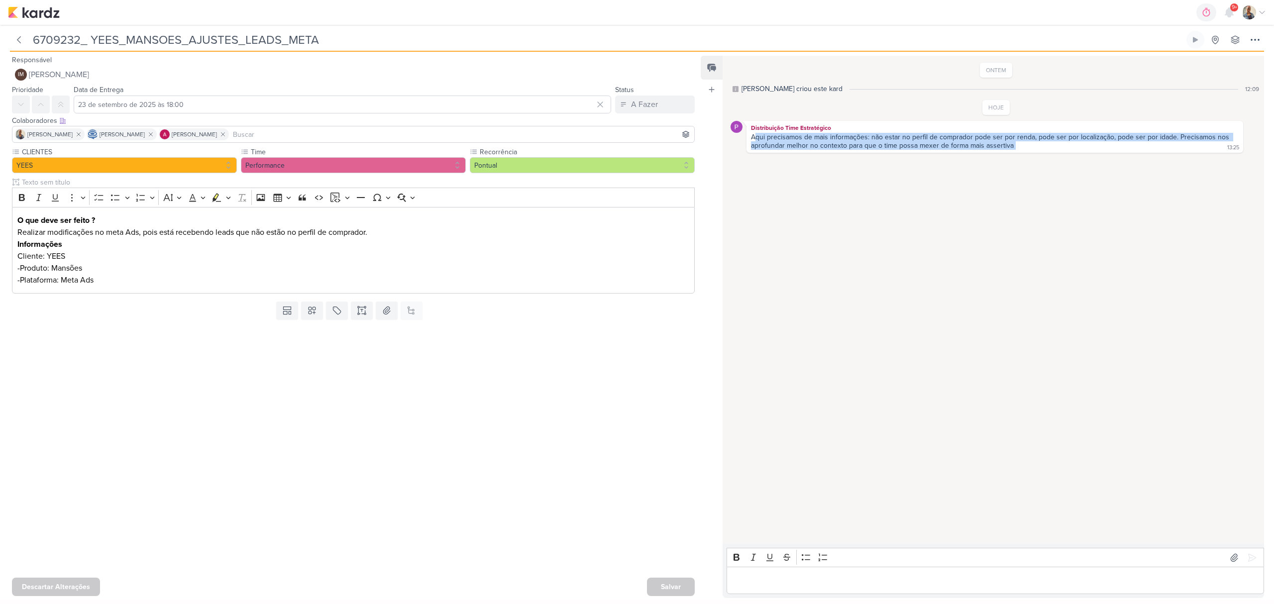
drag, startPoint x: 756, startPoint y: 138, endPoint x: 1022, endPoint y: 152, distance: 266.1
click at [1022, 152] on div "Distribuição Time Estratégico Aqui precisamos de mais informações: não estar no…" at bounding box center [994, 137] width 497 height 32
click at [903, 221] on div "ONTEM [PERSON_NAME] criou este kard 12:09 HOJE 13:25" at bounding box center [993, 300] width 540 height 487
